Goal: Check status: Check status

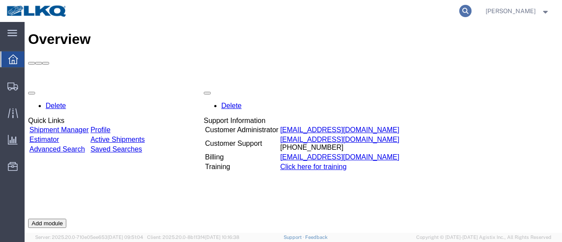
click at [472, 8] on icon at bounding box center [465, 11] width 12 height 12
type input "56621360"
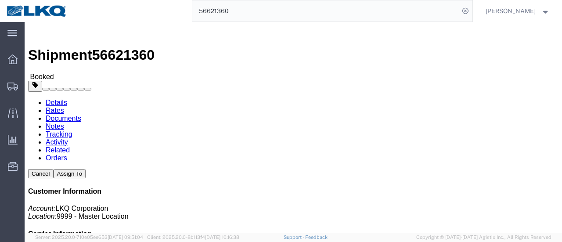
click link "Documents"
